Goal: Task Accomplishment & Management: Manage account settings

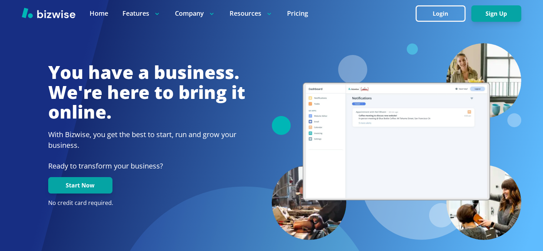
click at [433, 14] on button "Login" at bounding box center [441, 13] width 50 height 16
